Goal: Information Seeking & Learning: Learn about a topic

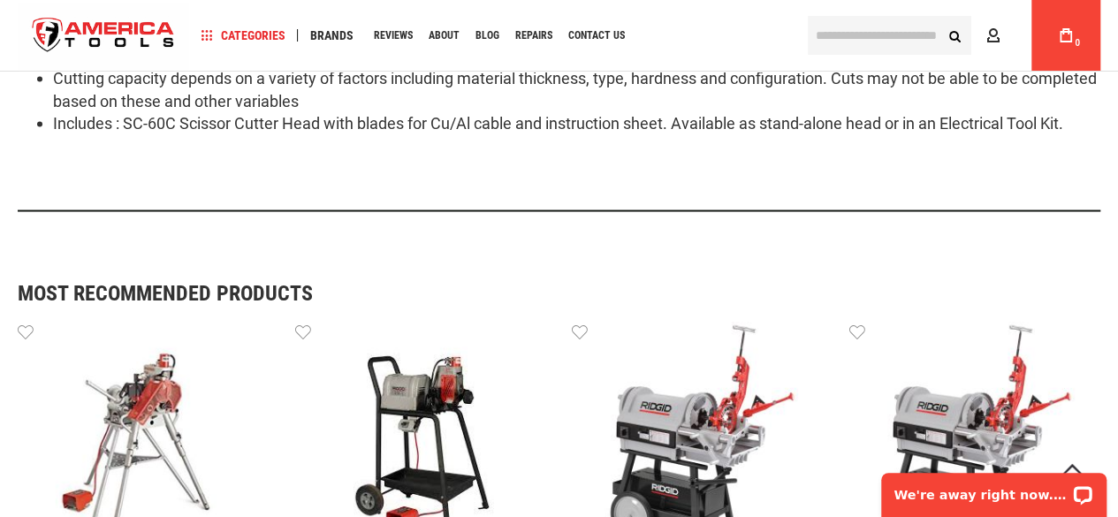
scroll to position [1695, 0]
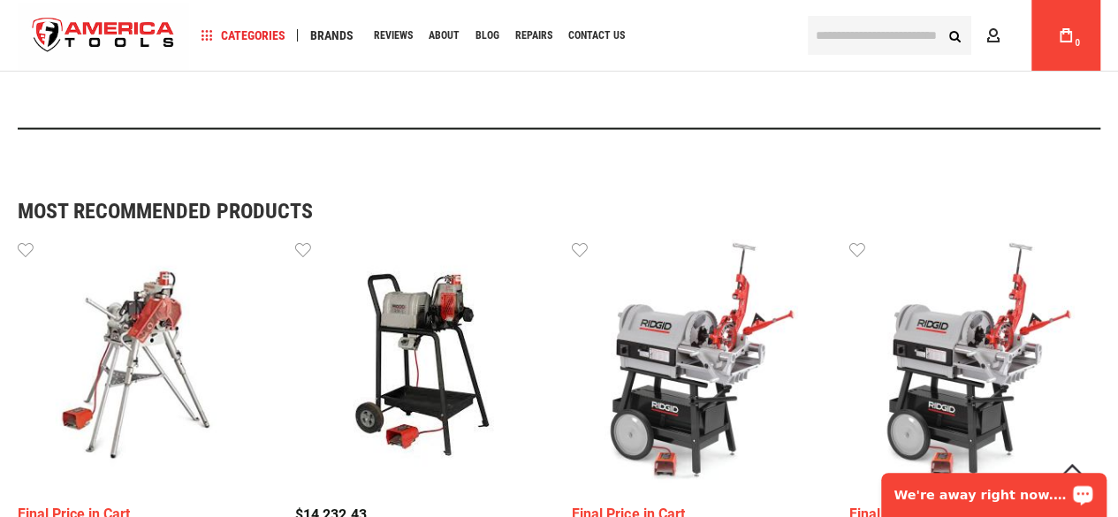
drag, startPoint x: 915, startPoint y: 491, endPoint x: 1783, endPoint y: 947, distance: 981.1
click at [915, 491] on p "We're away right now. Please check back later!" at bounding box center [981, 495] width 175 height 14
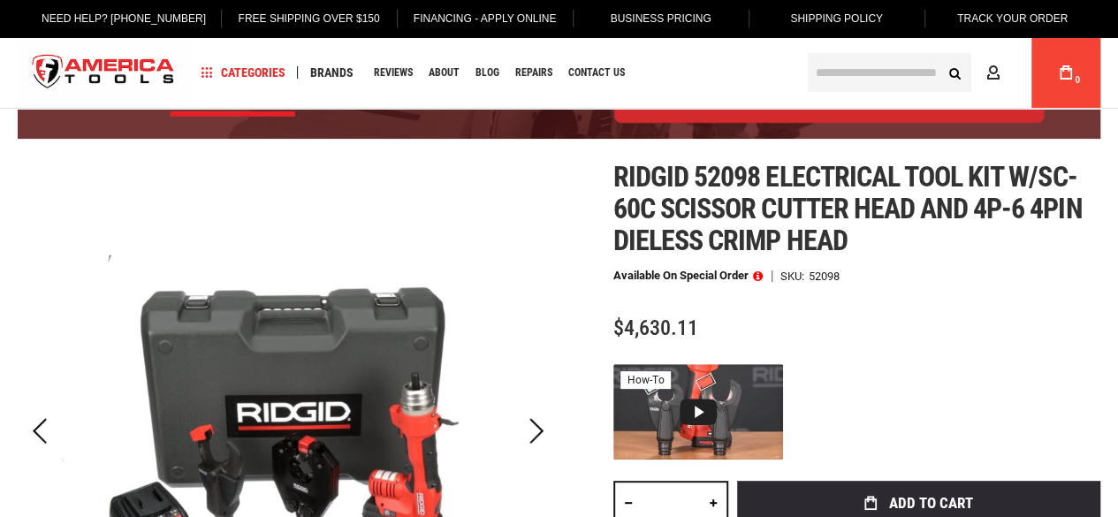
scroll to position [16, 0]
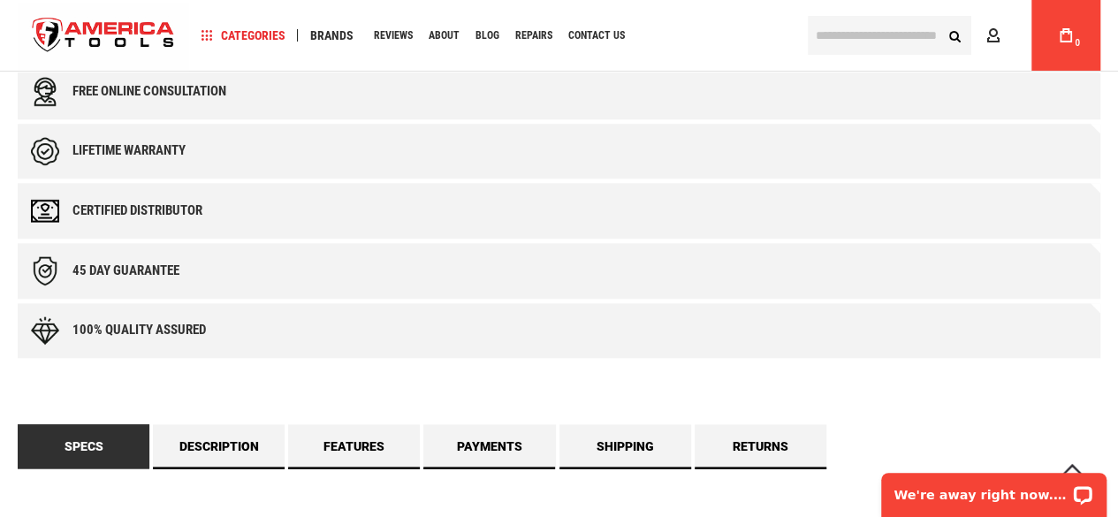
scroll to position [1060, 0]
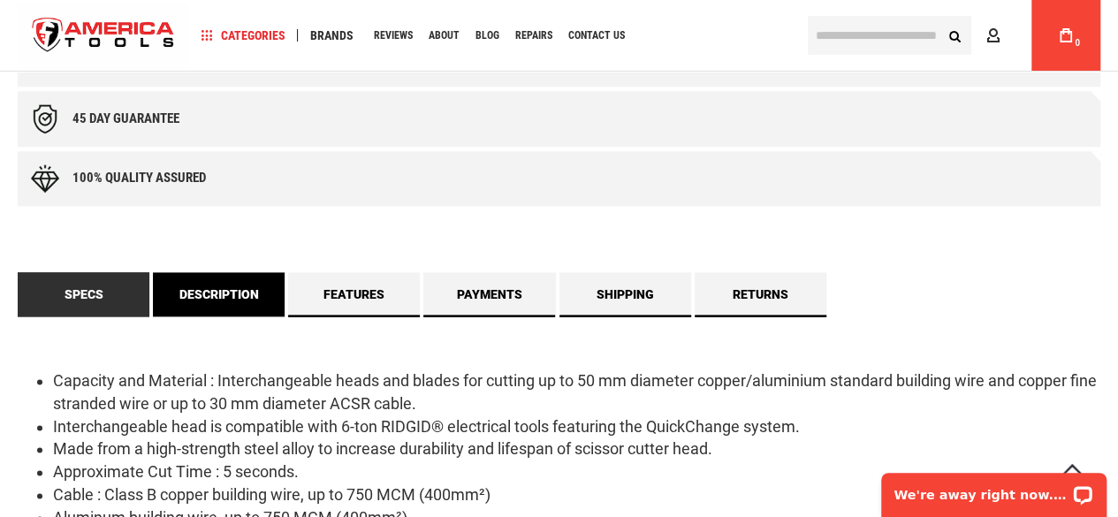
click at [255, 305] on link "Description" at bounding box center [219, 294] width 132 height 44
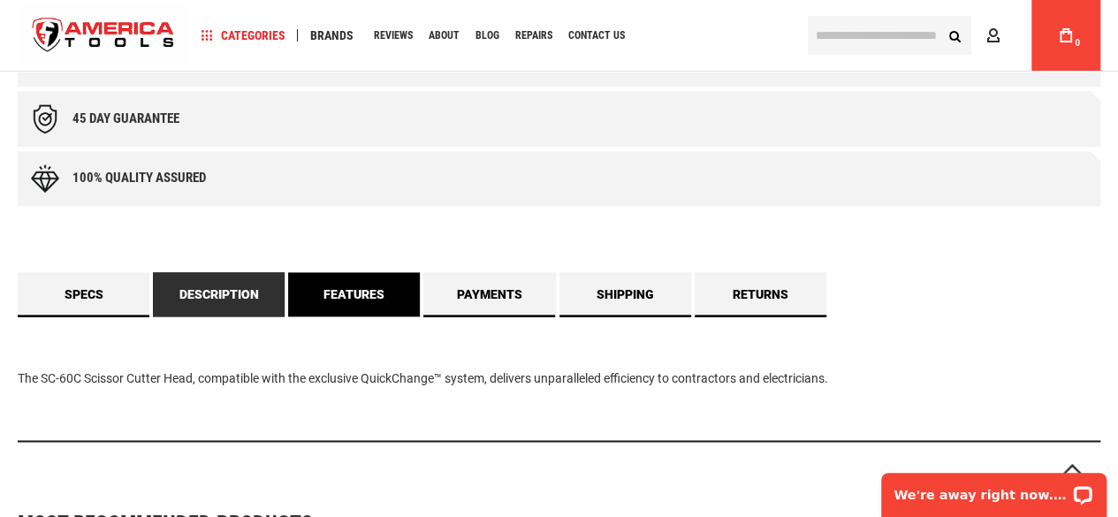
click at [318, 302] on link "Features" at bounding box center [354, 294] width 132 height 44
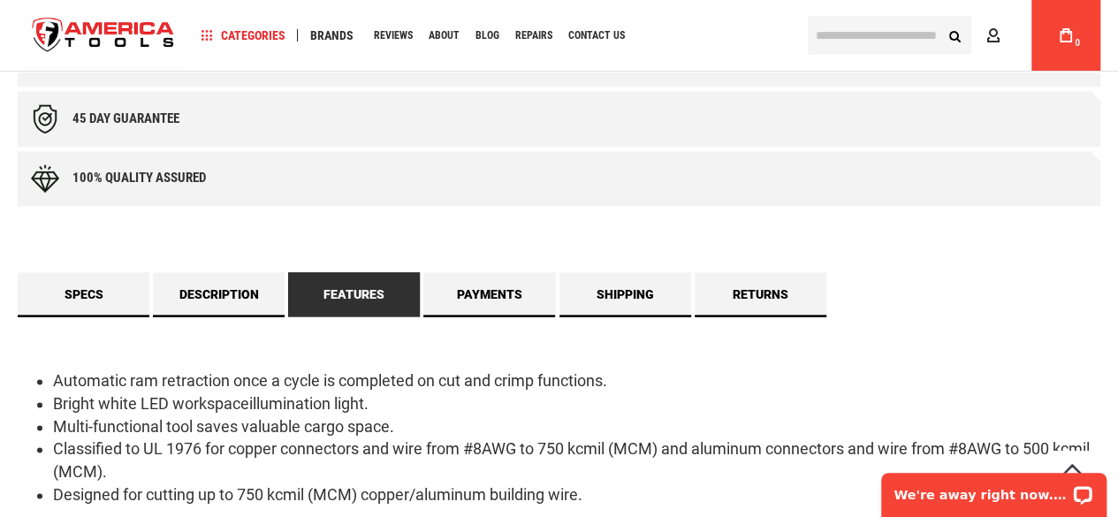
click at [72, 324] on div "Automatic ram retraction once a cycle is completed on cut and crimp functions. …" at bounding box center [559, 449] width 1083 height 266
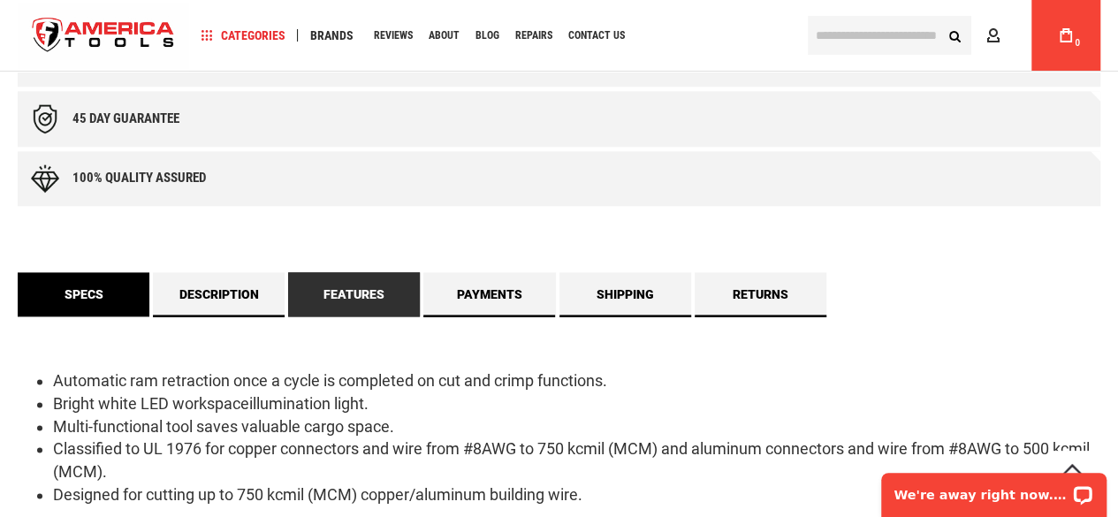
click at [108, 315] on link "Specs" at bounding box center [84, 294] width 132 height 44
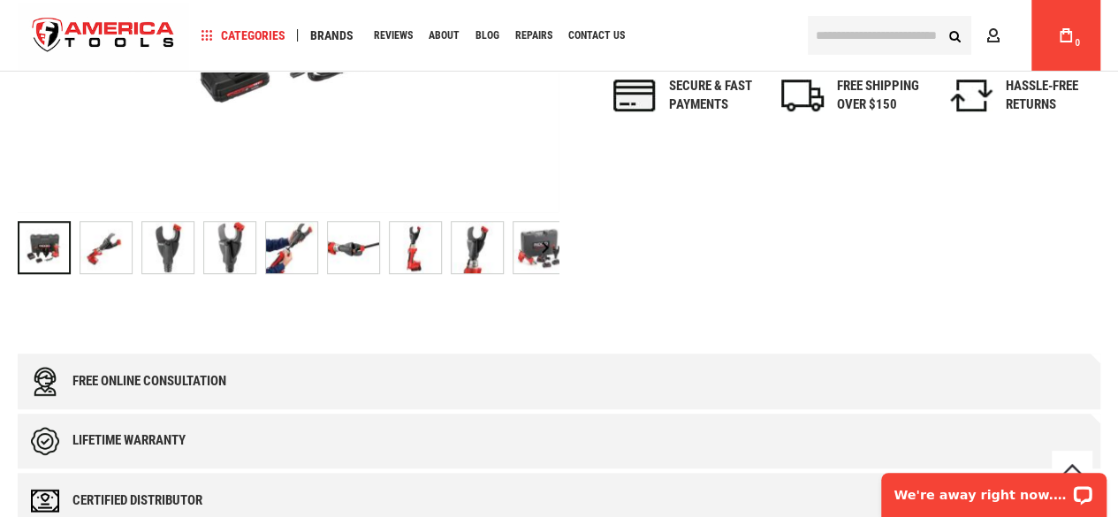
scroll to position [88, 0]
